Goal: Find contact information: Find contact information

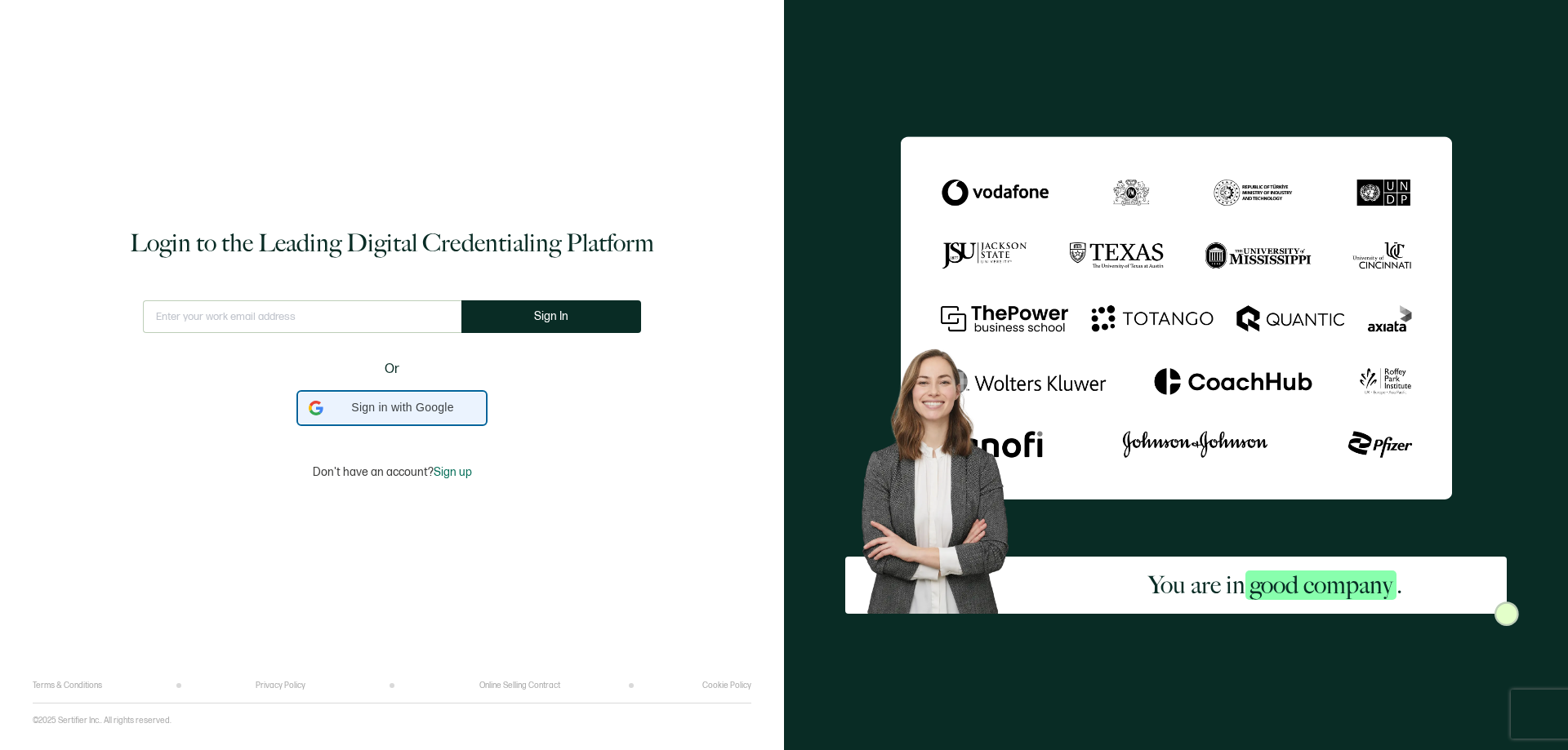
click at [370, 408] on span "Sign in with Google" at bounding box center [402, 408] width 145 height 17
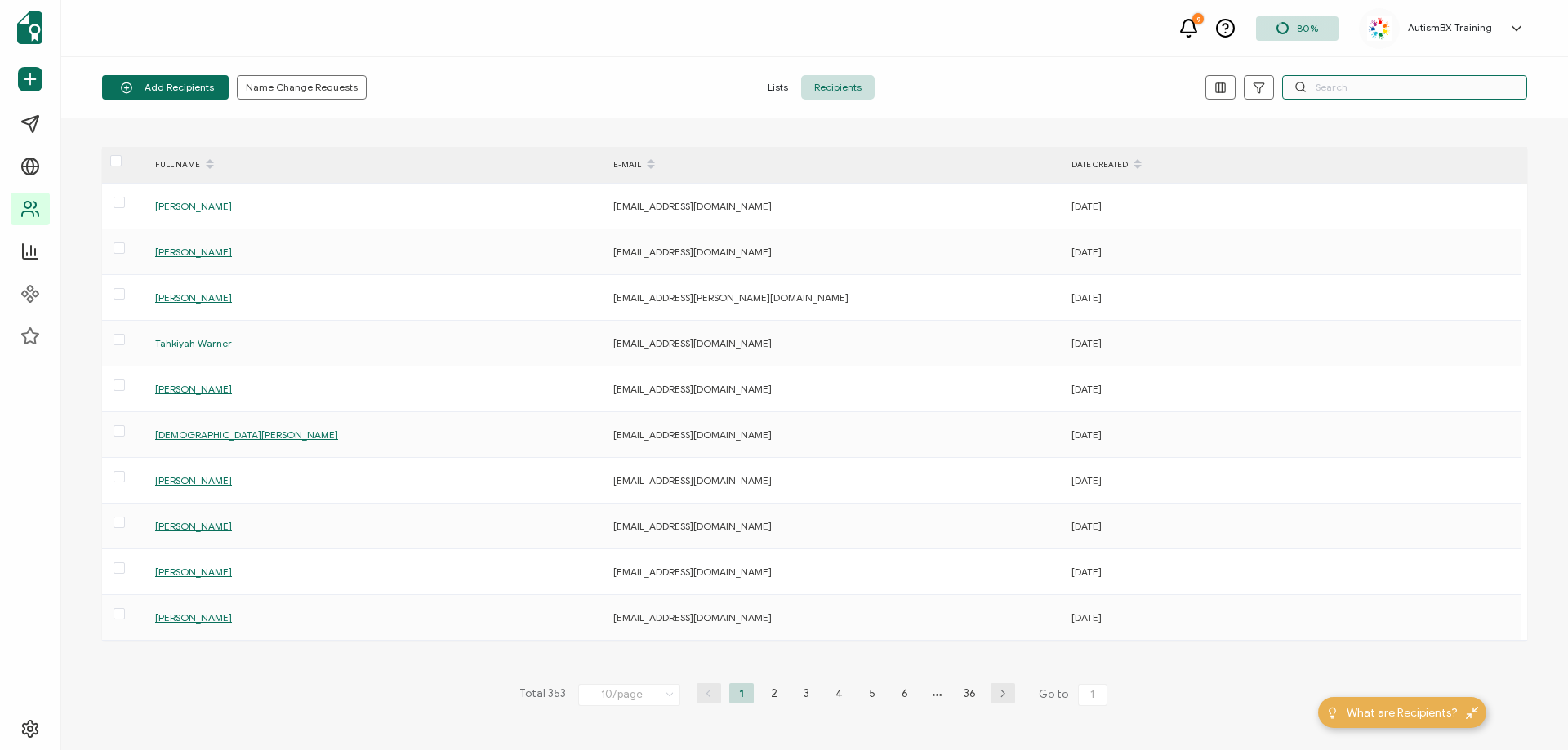
click at [1342, 81] on input "text" at bounding box center [1404, 87] width 245 height 24
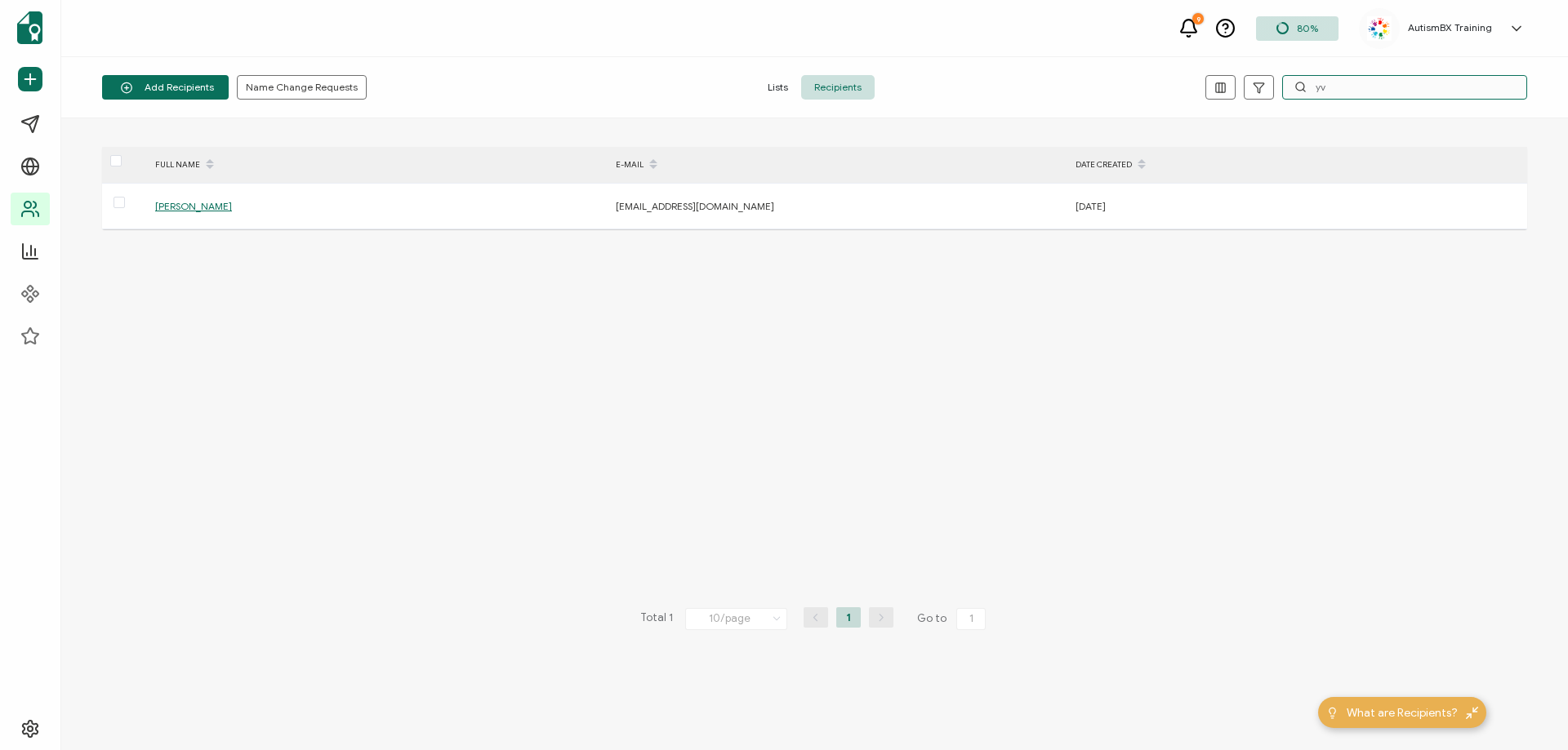
type input "y"
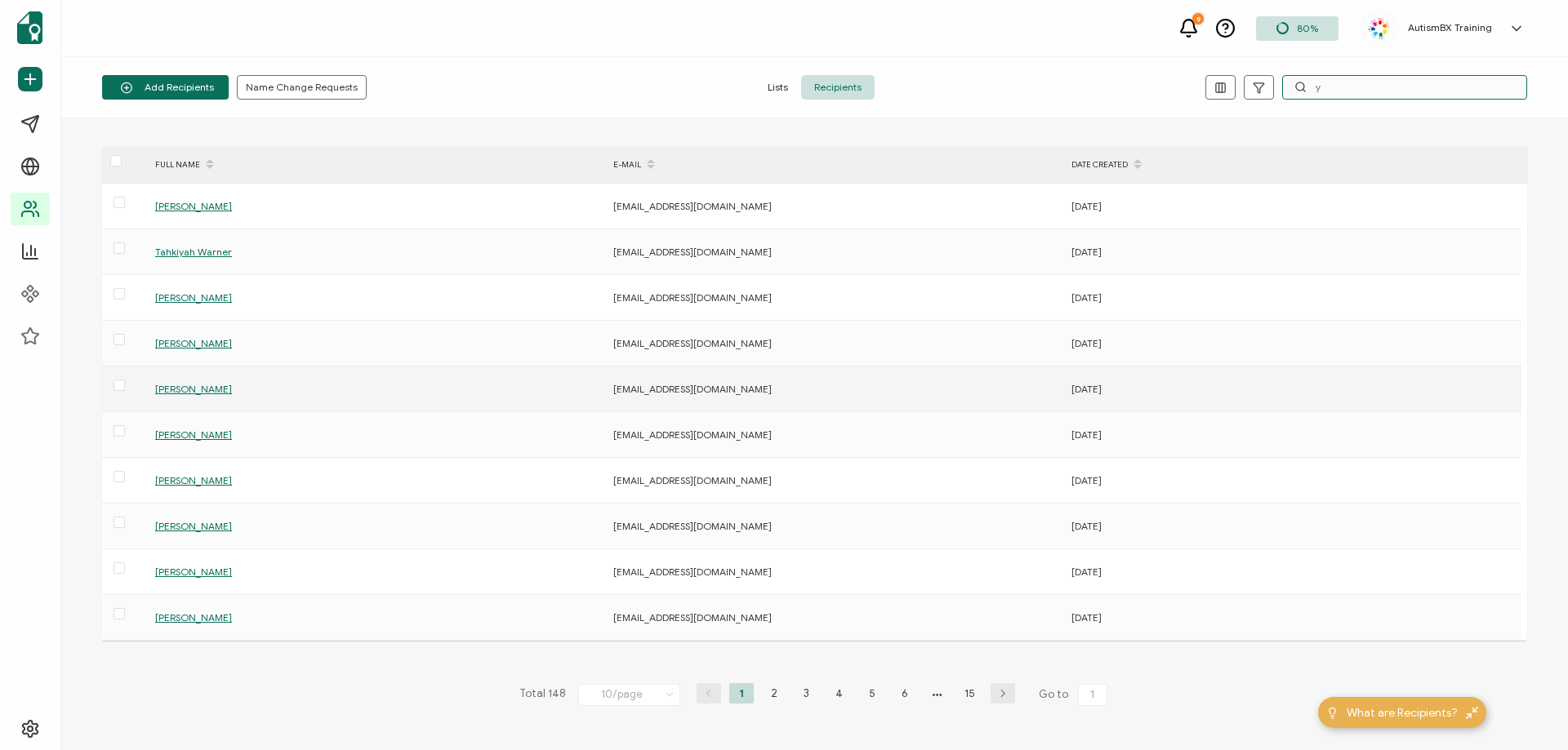
type input "y"
click at [187, 392] on span "[PERSON_NAME]" at bounding box center [193, 389] width 77 height 13
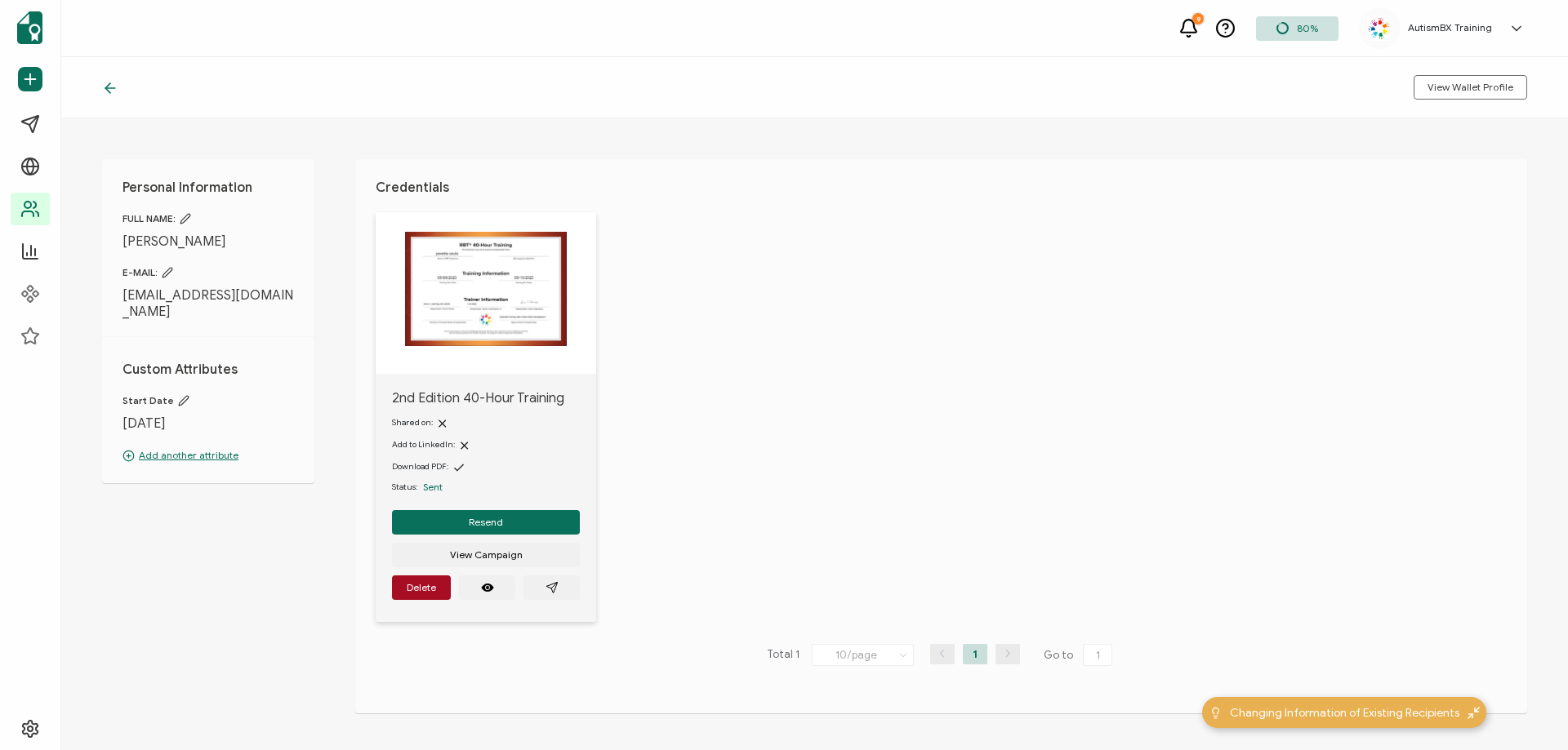
click at [197, 299] on span "[EMAIL_ADDRESS][DOMAIN_NAME]" at bounding box center [207, 303] width 171 height 33
copy div "[EMAIL_ADDRESS][DOMAIN_NAME]"
